Goal: Understand process/instructions

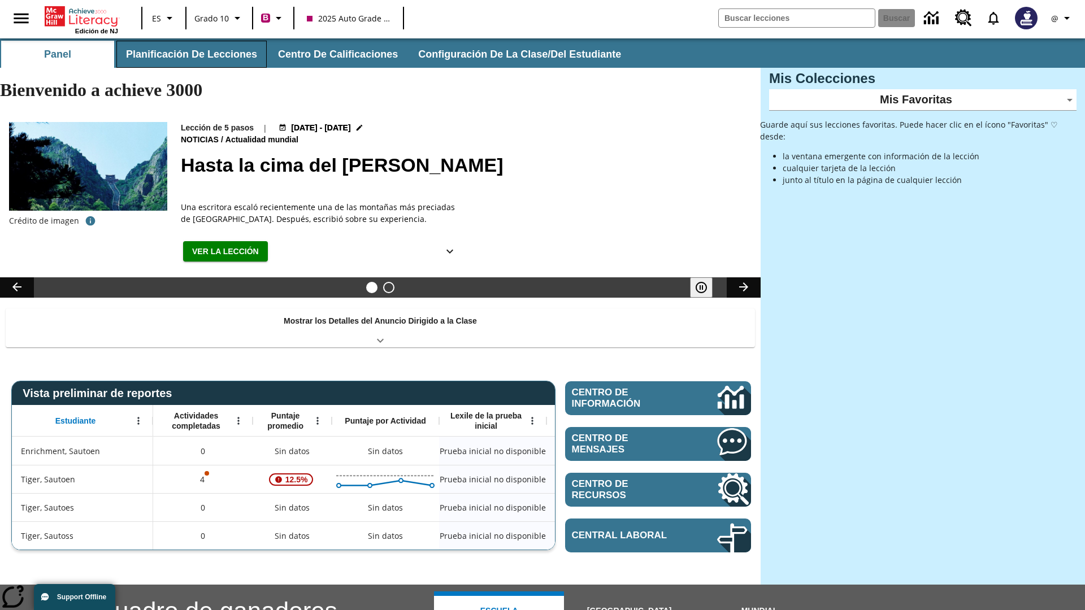
click at [189, 54] on button "Planificación de lecciones" at bounding box center [191, 54] width 150 height 27
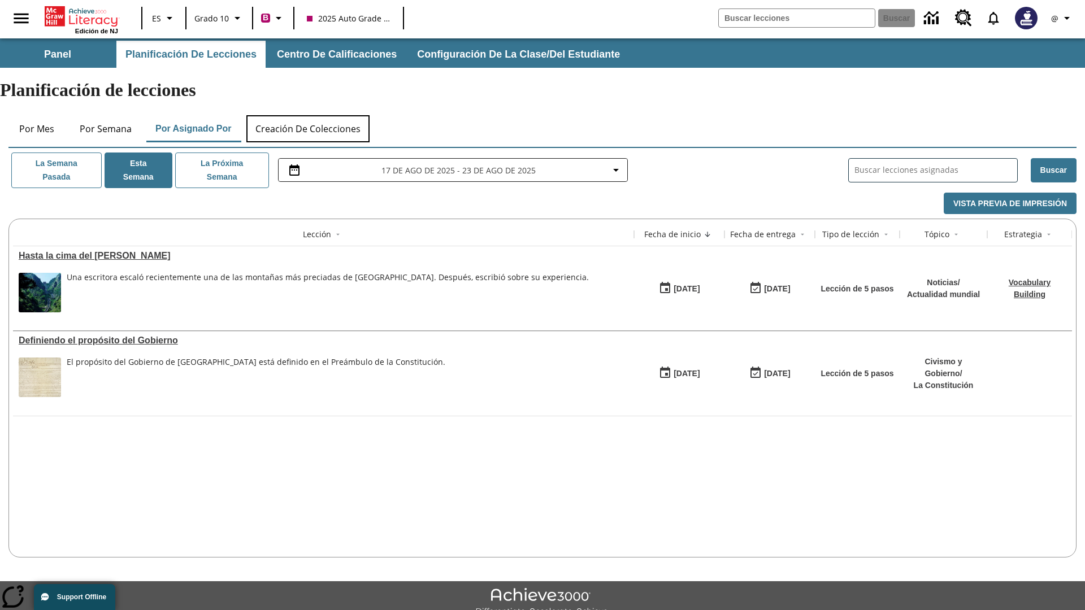
click at [309, 115] on button "Creación de colecciones" at bounding box center [307, 128] width 123 height 27
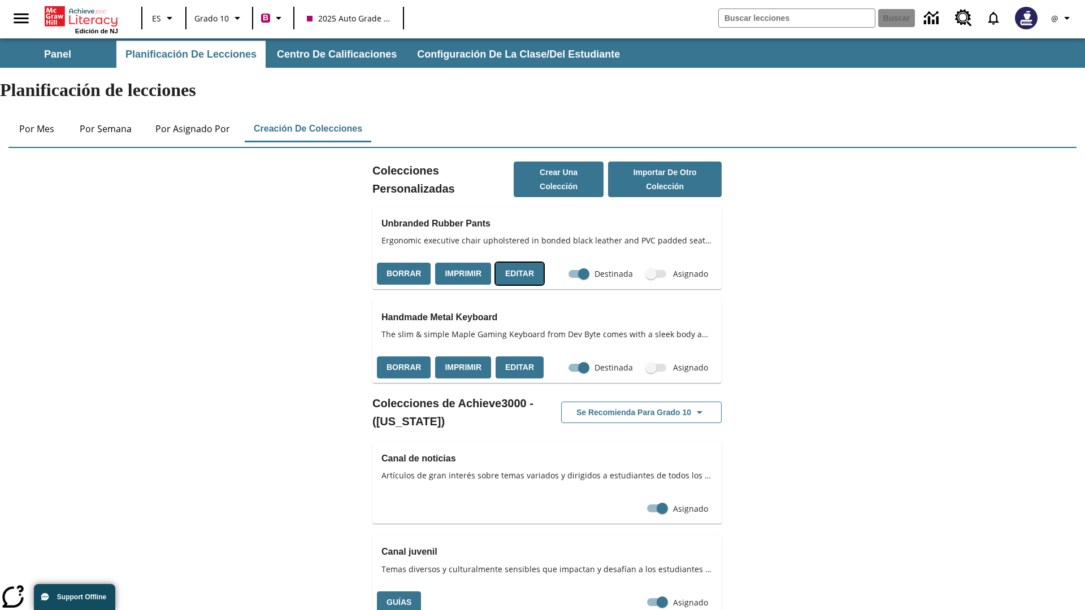
click at [516, 263] on button "Editar" at bounding box center [520, 274] width 48 height 22
